Goal: Find specific page/section: Find specific page/section

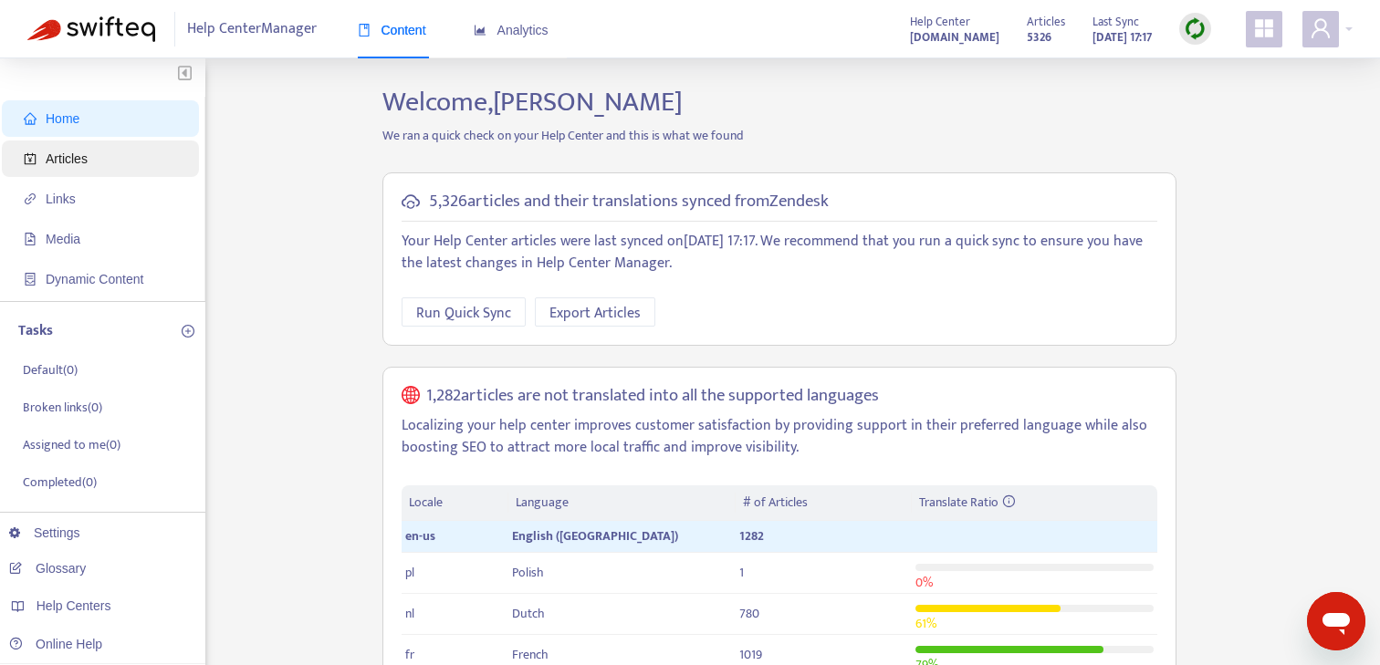
click at [102, 150] on span "Articles" at bounding box center [104, 159] width 161 height 37
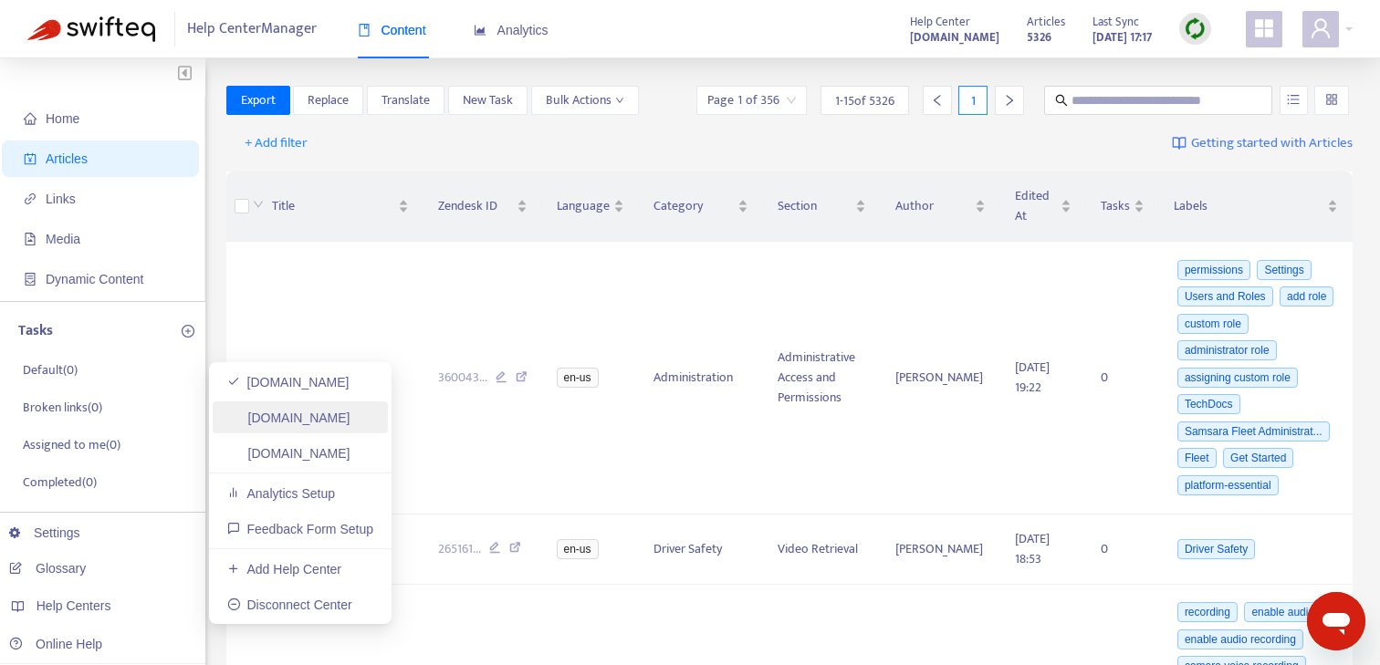
click at [350, 423] on link "supportintranet.zendesk.com" at bounding box center [288, 418] width 123 height 15
